Goal: Task Accomplishment & Management: Manage account settings

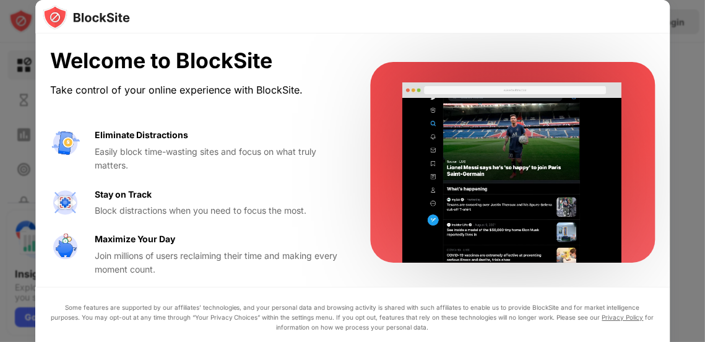
scroll to position [6, 0]
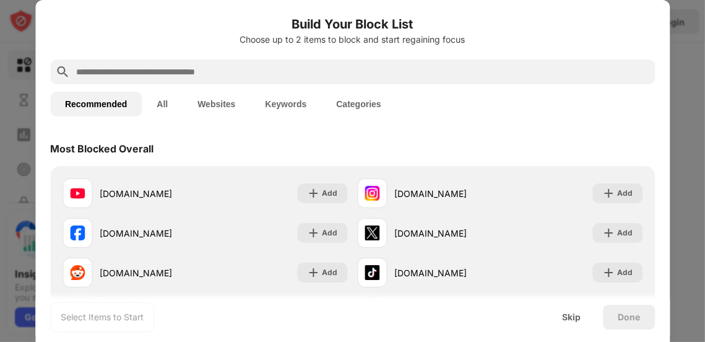
click at [212, 105] on button "Websites" at bounding box center [216, 104] width 67 height 25
